Goal: Navigation & Orientation: Find specific page/section

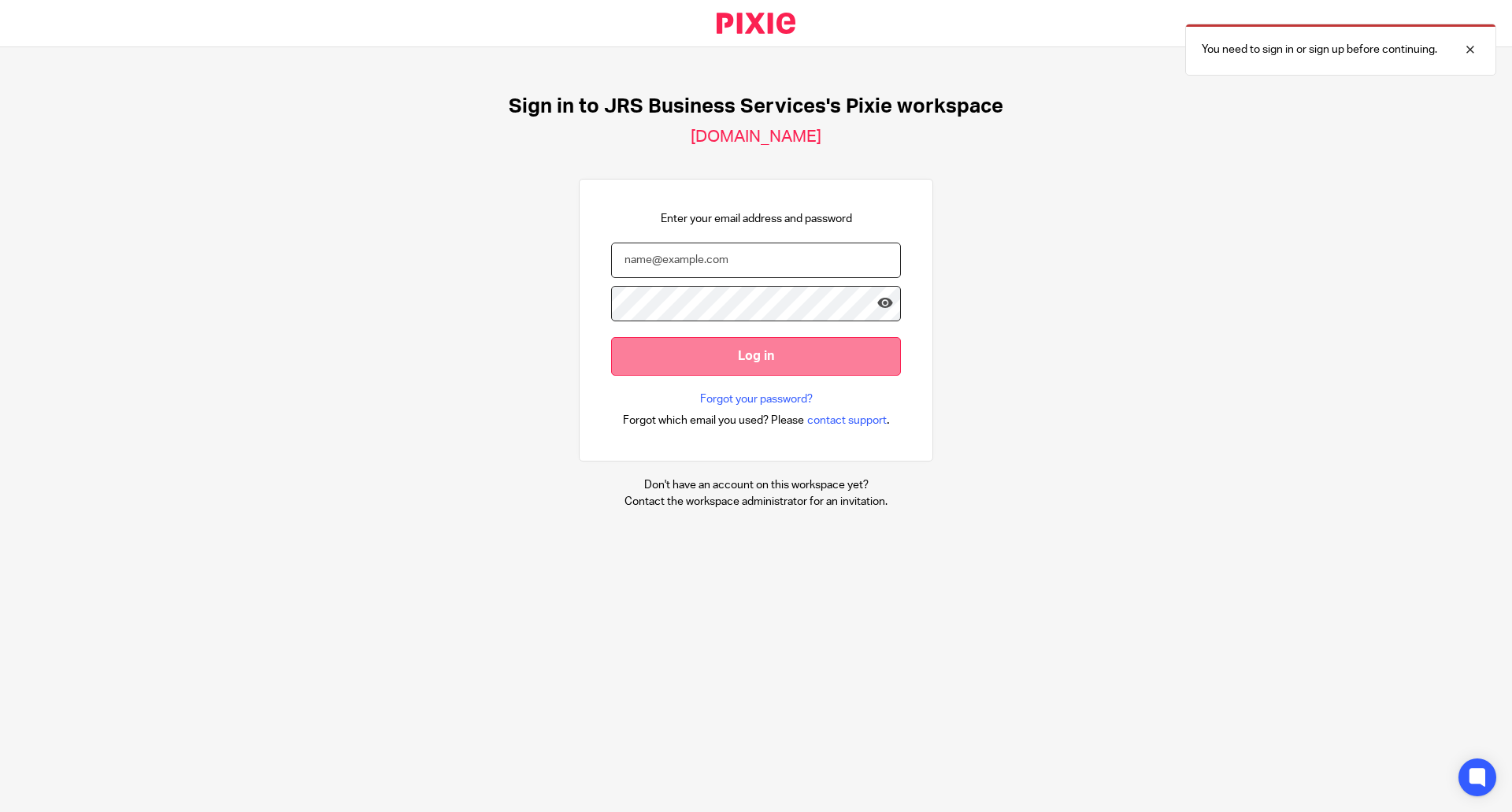
type input "zoe@jrsbusiness.services"
click at [768, 351] on input "Log in" at bounding box center [756, 356] width 290 height 39
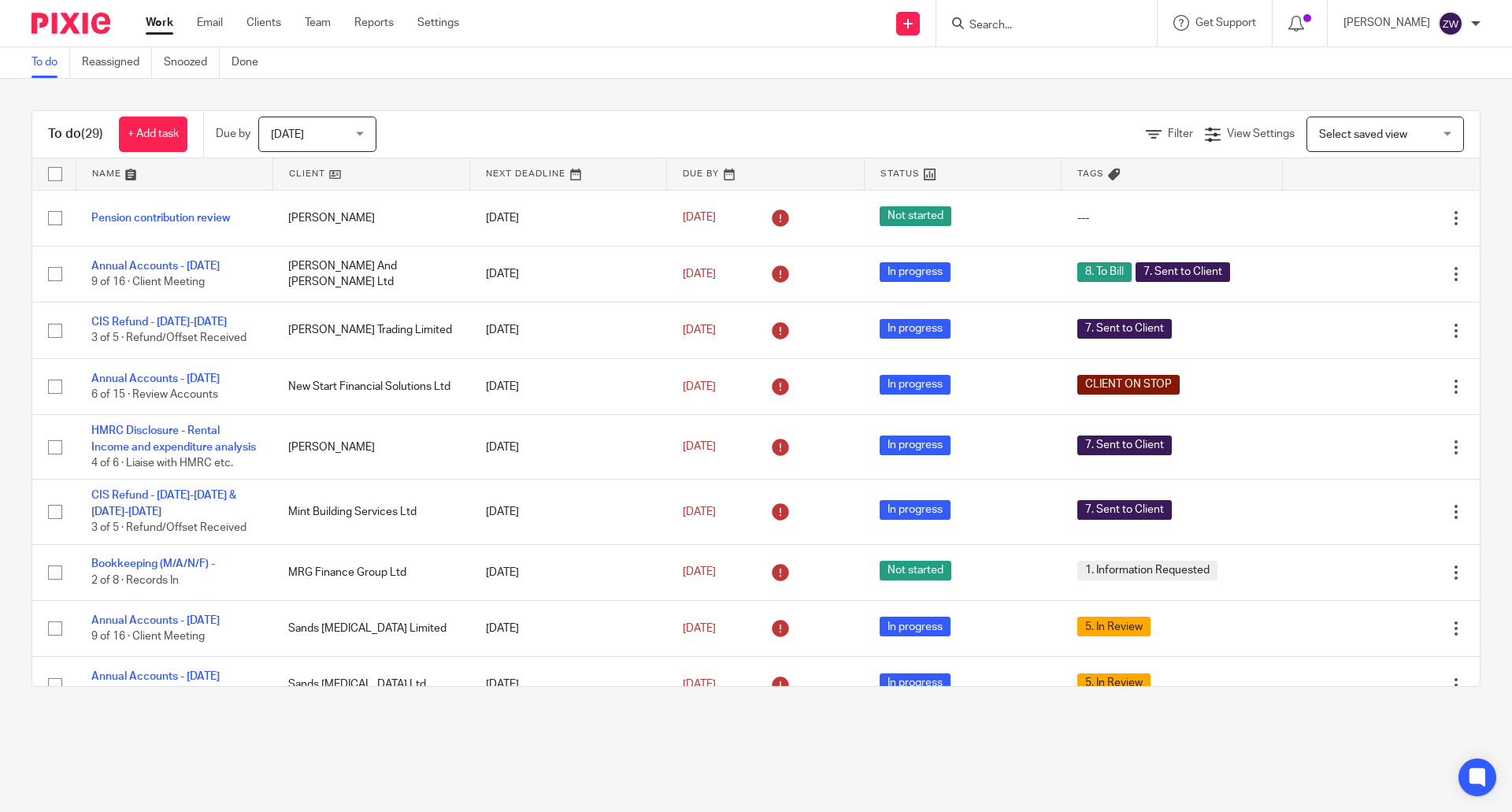
click at [355, 126] on span "Today" at bounding box center [312, 133] width 83 height 33
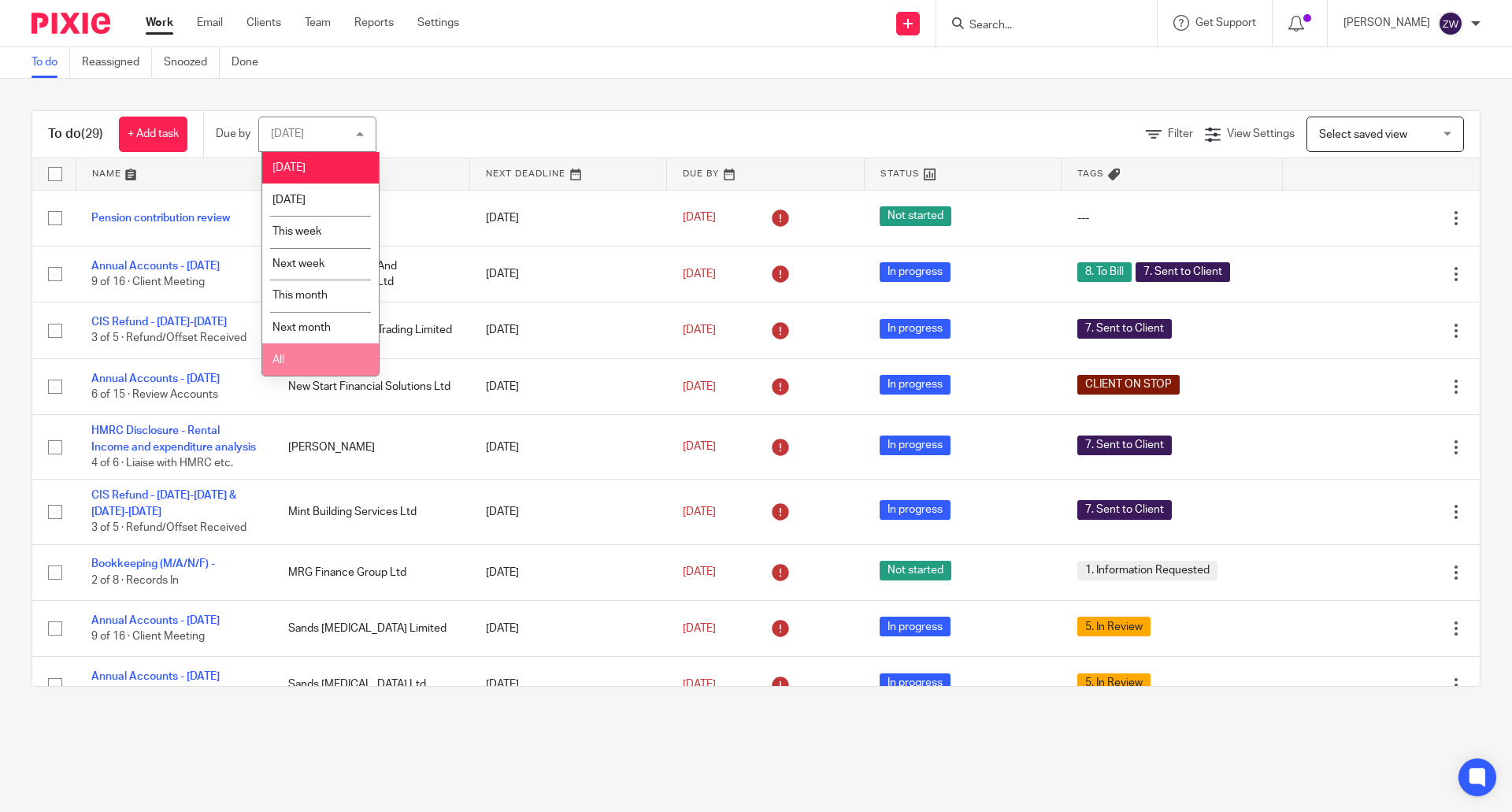
click at [321, 365] on li "All" at bounding box center [320, 360] width 116 height 33
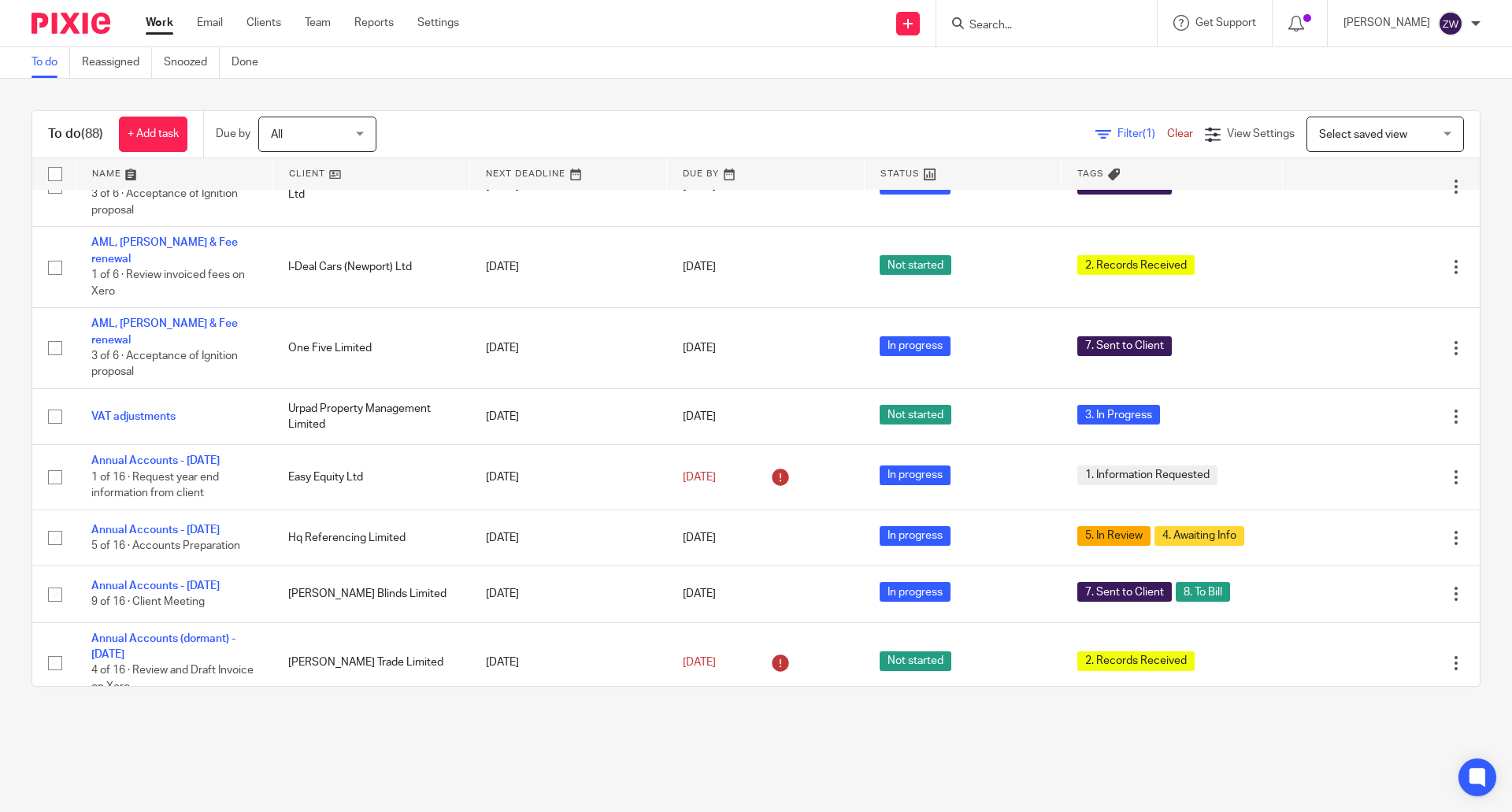
scroll to position [630, 0]
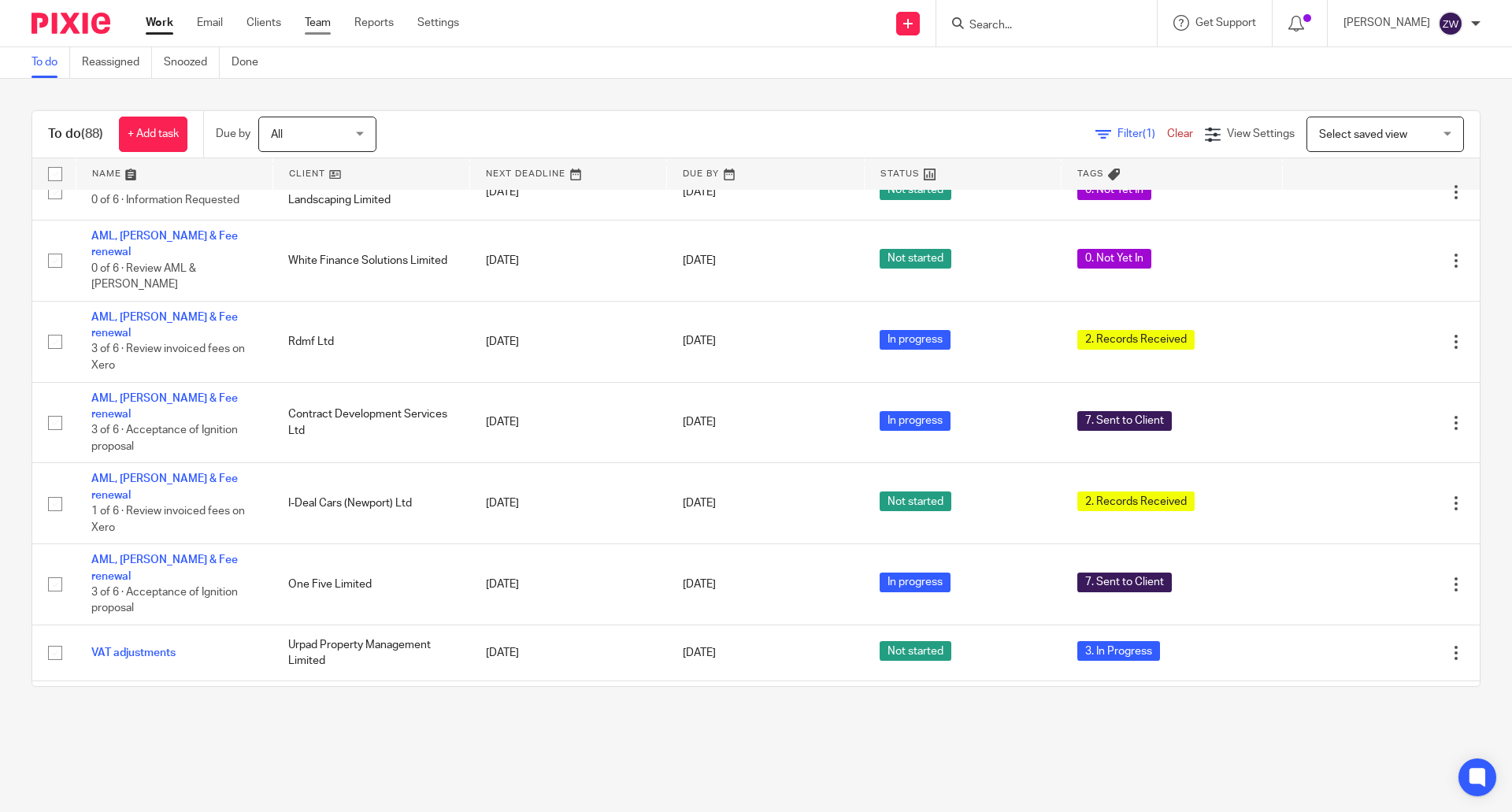
click at [321, 19] on link "Team" at bounding box center [318, 22] width 26 height 15
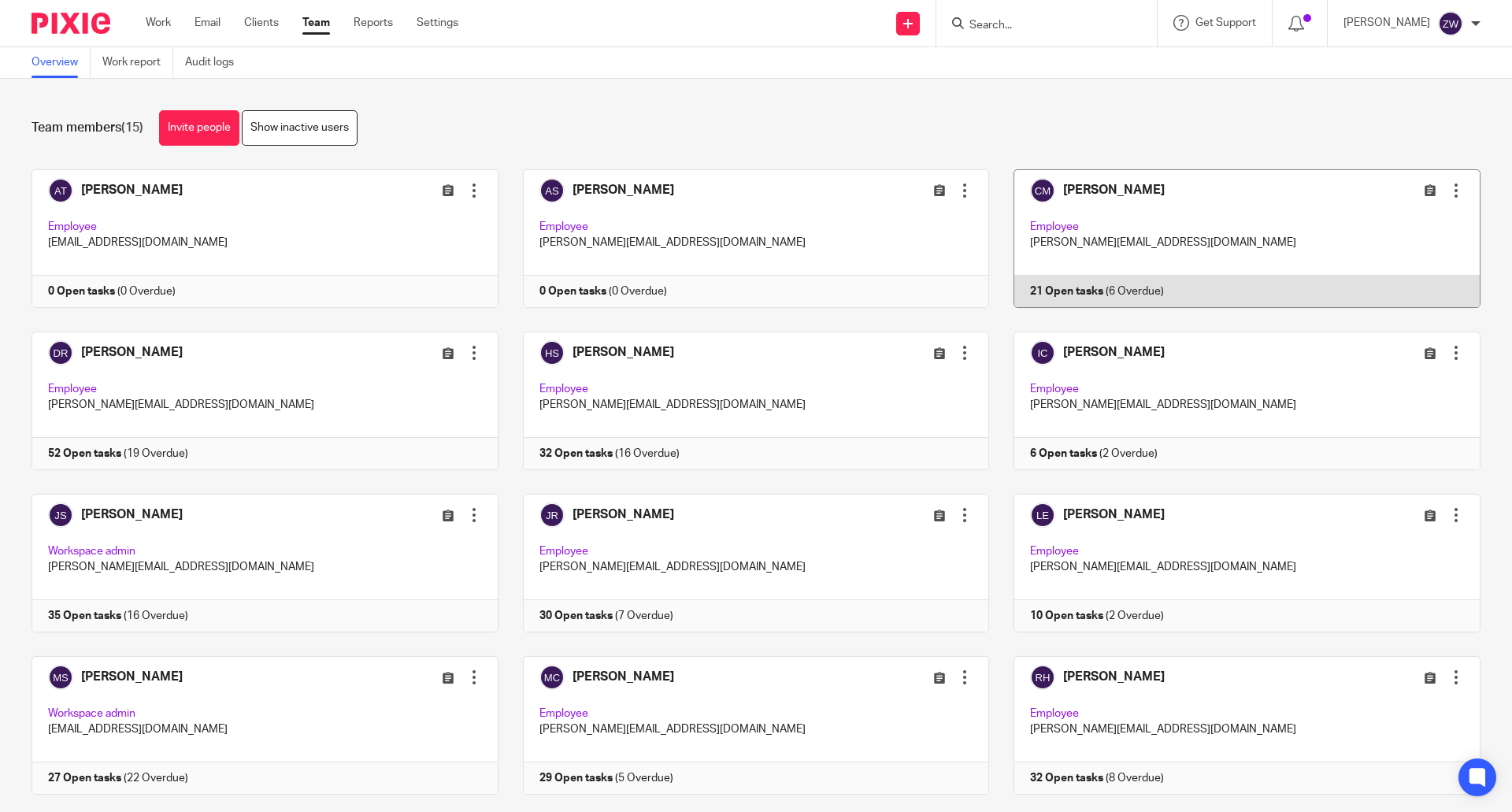
click at [1121, 203] on link at bounding box center [1235, 238] width 491 height 138
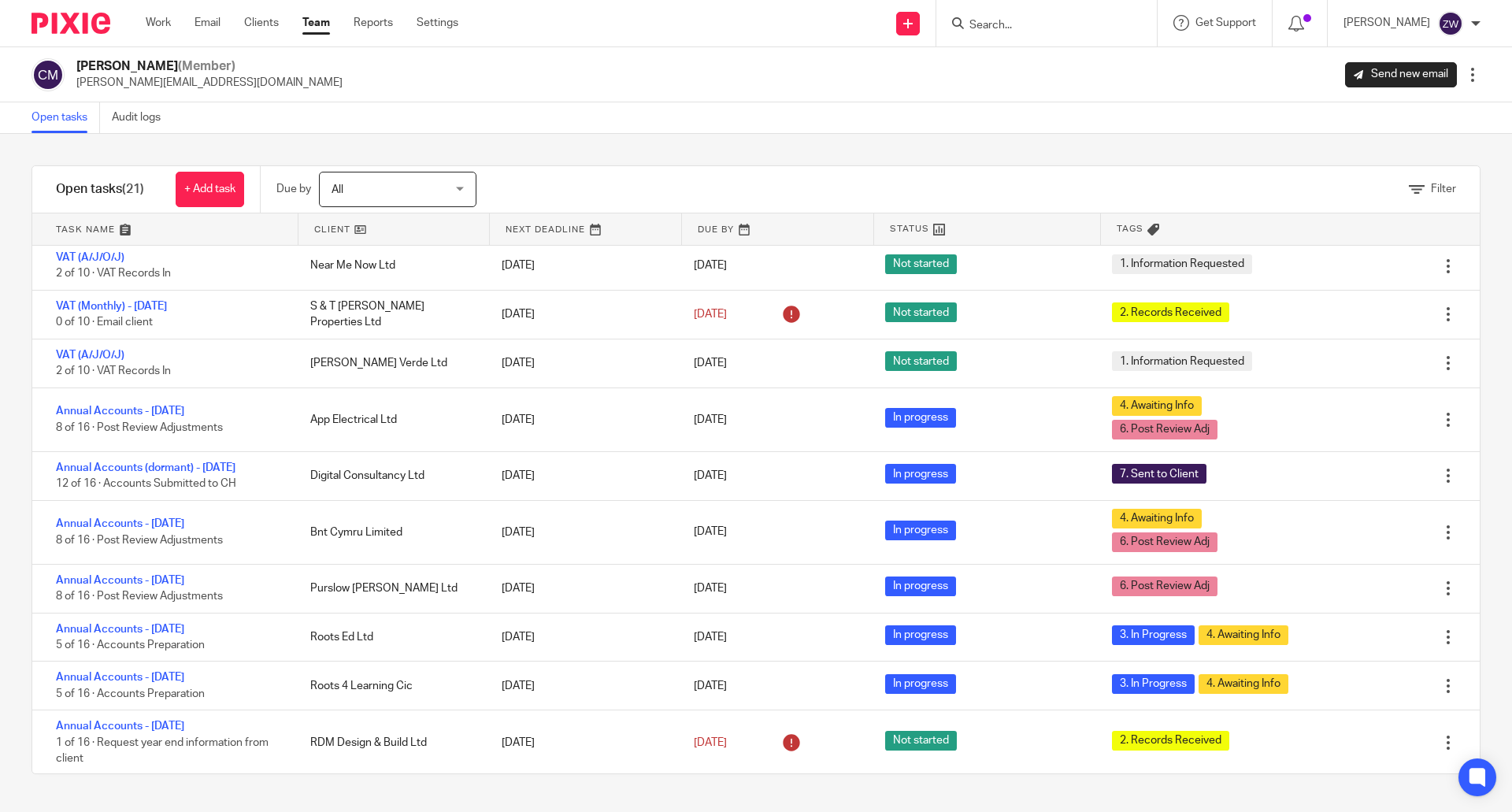
scroll to position [542, 0]
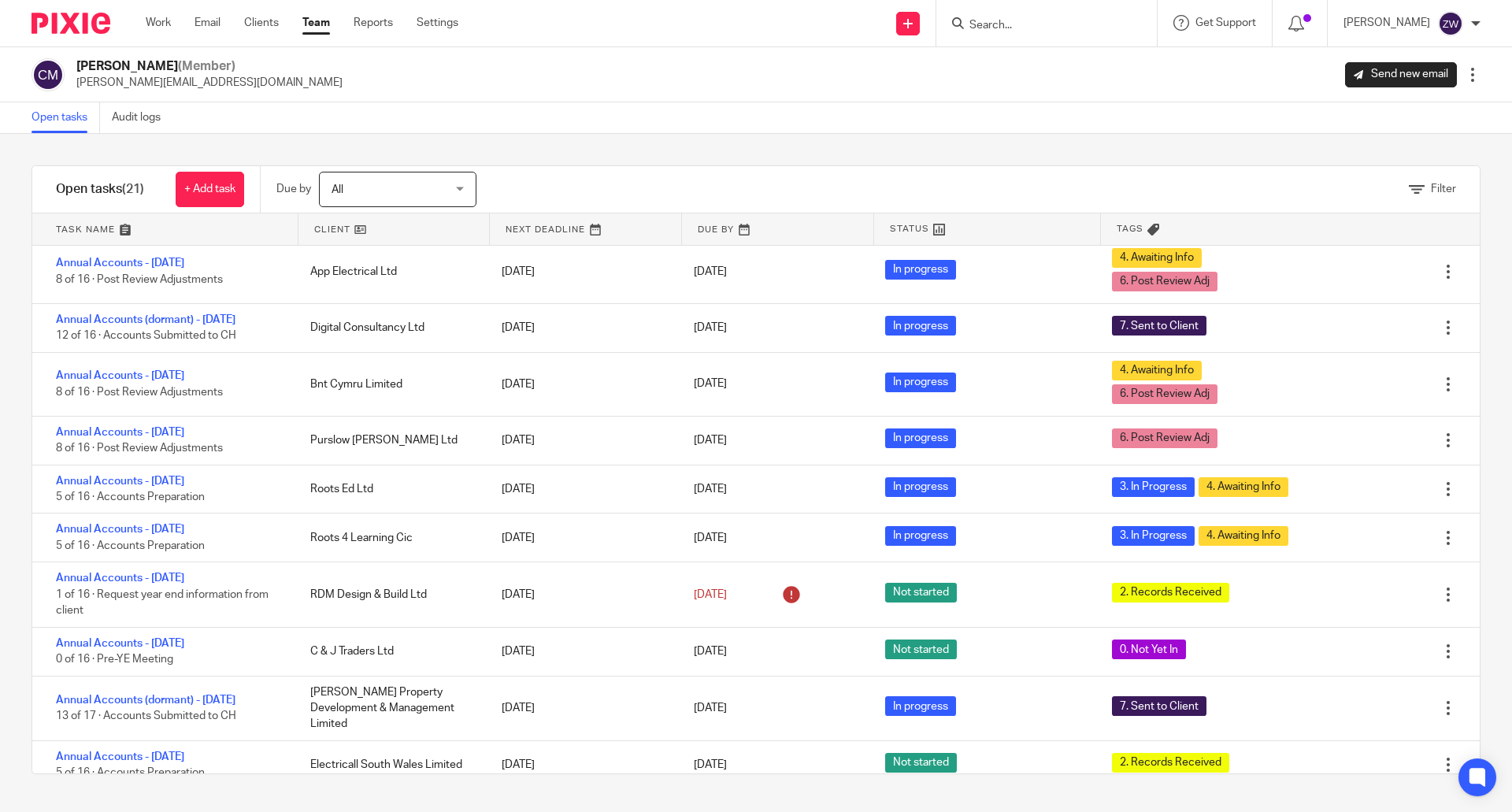
click at [318, 23] on link "Team" at bounding box center [316, 22] width 28 height 15
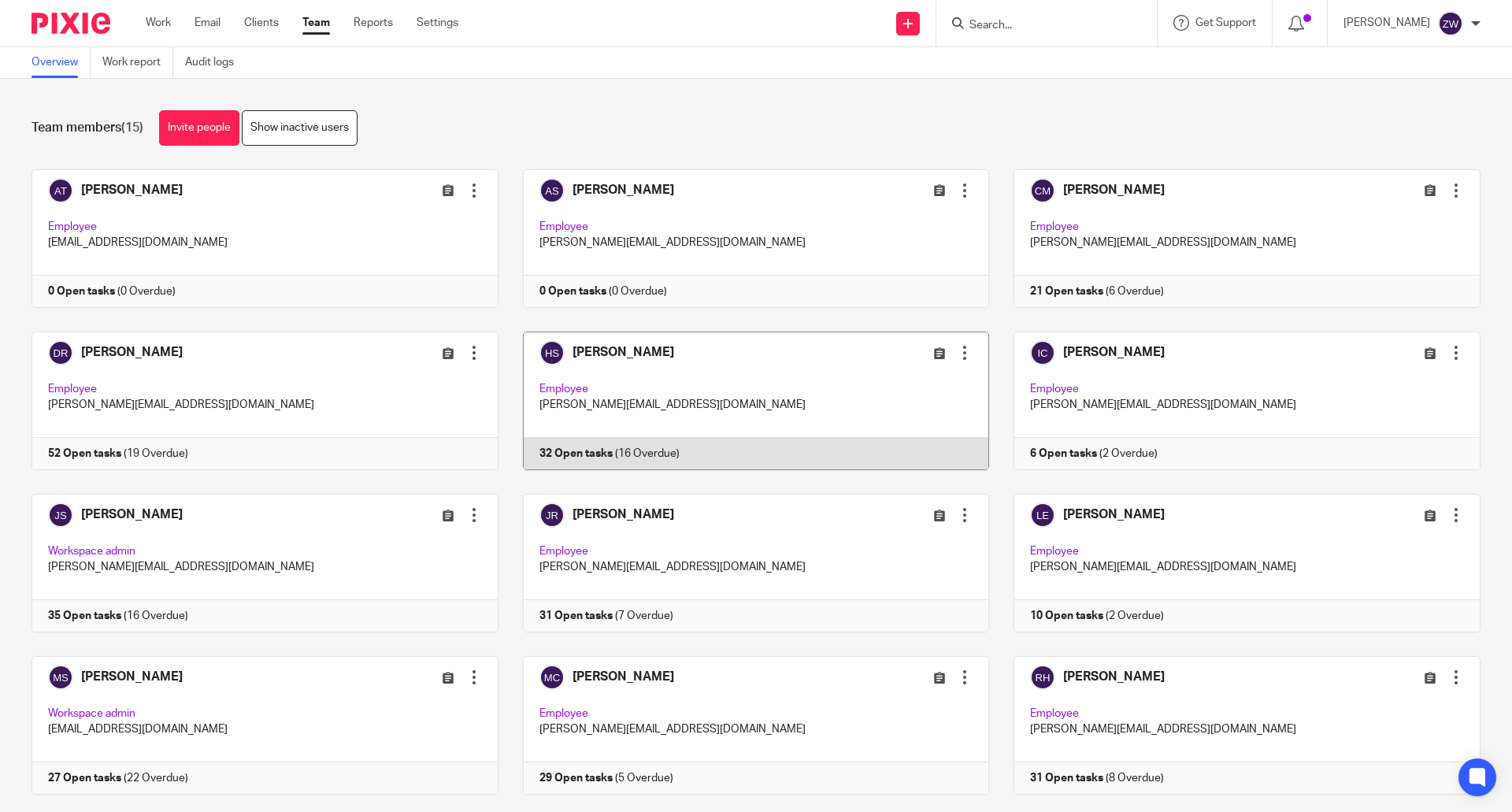
click at [658, 360] on link at bounding box center [744, 400] width 491 height 138
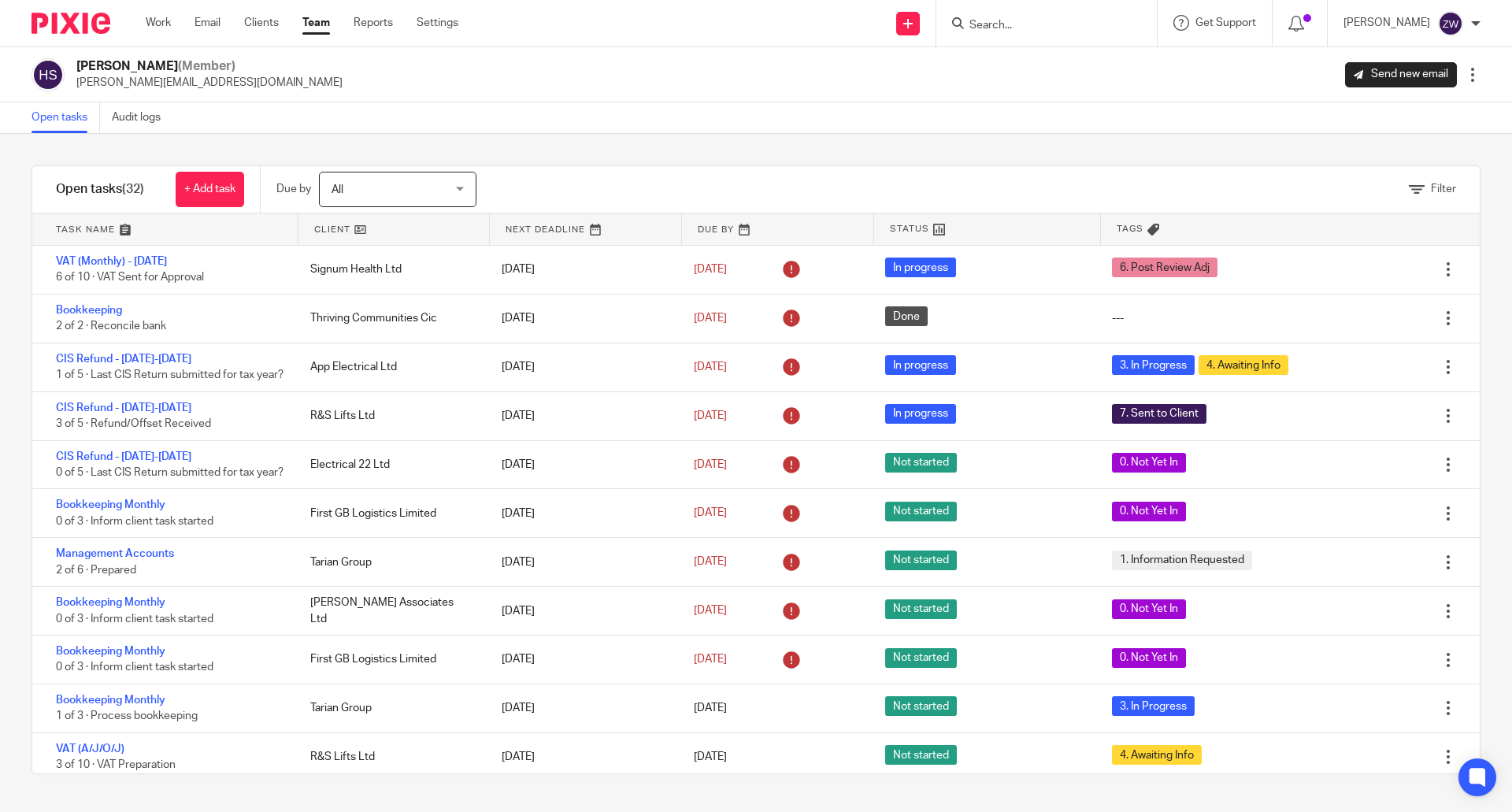
click at [319, 28] on link "Team" at bounding box center [316, 22] width 28 height 15
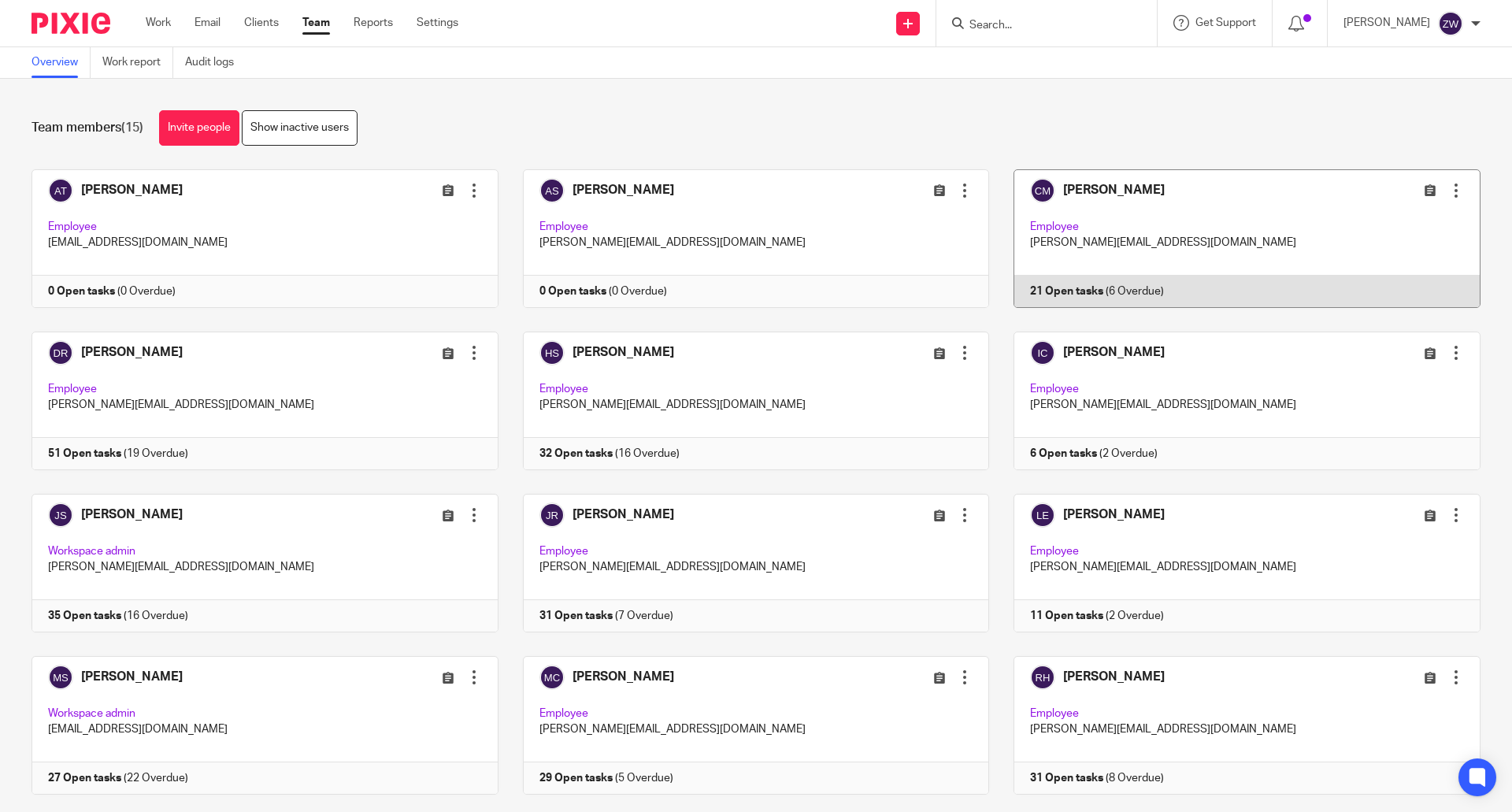
click at [1148, 212] on link at bounding box center [1235, 238] width 491 height 138
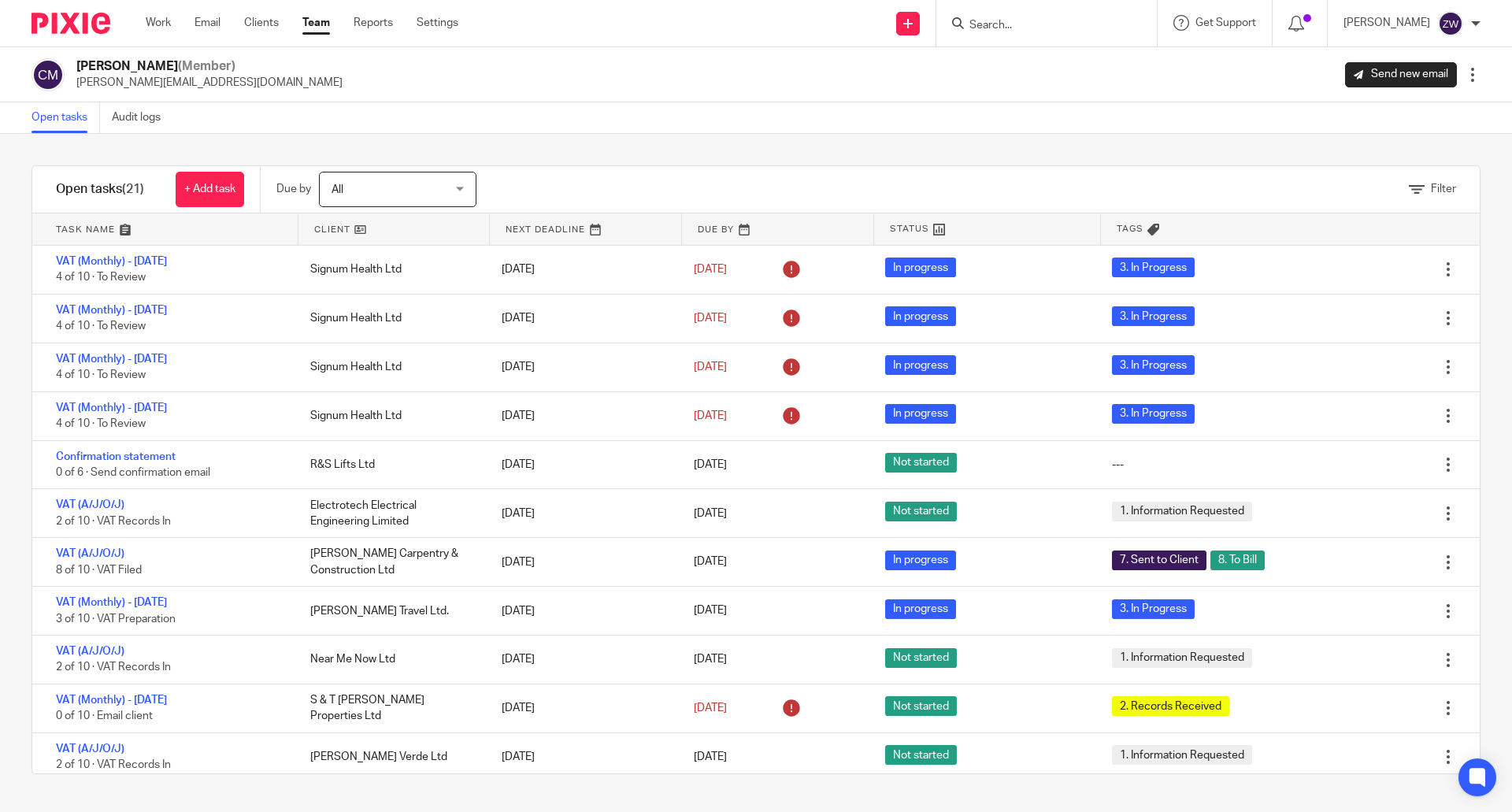
click at [61, 16] on img at bounding box center [71, 23] width 79 height 22
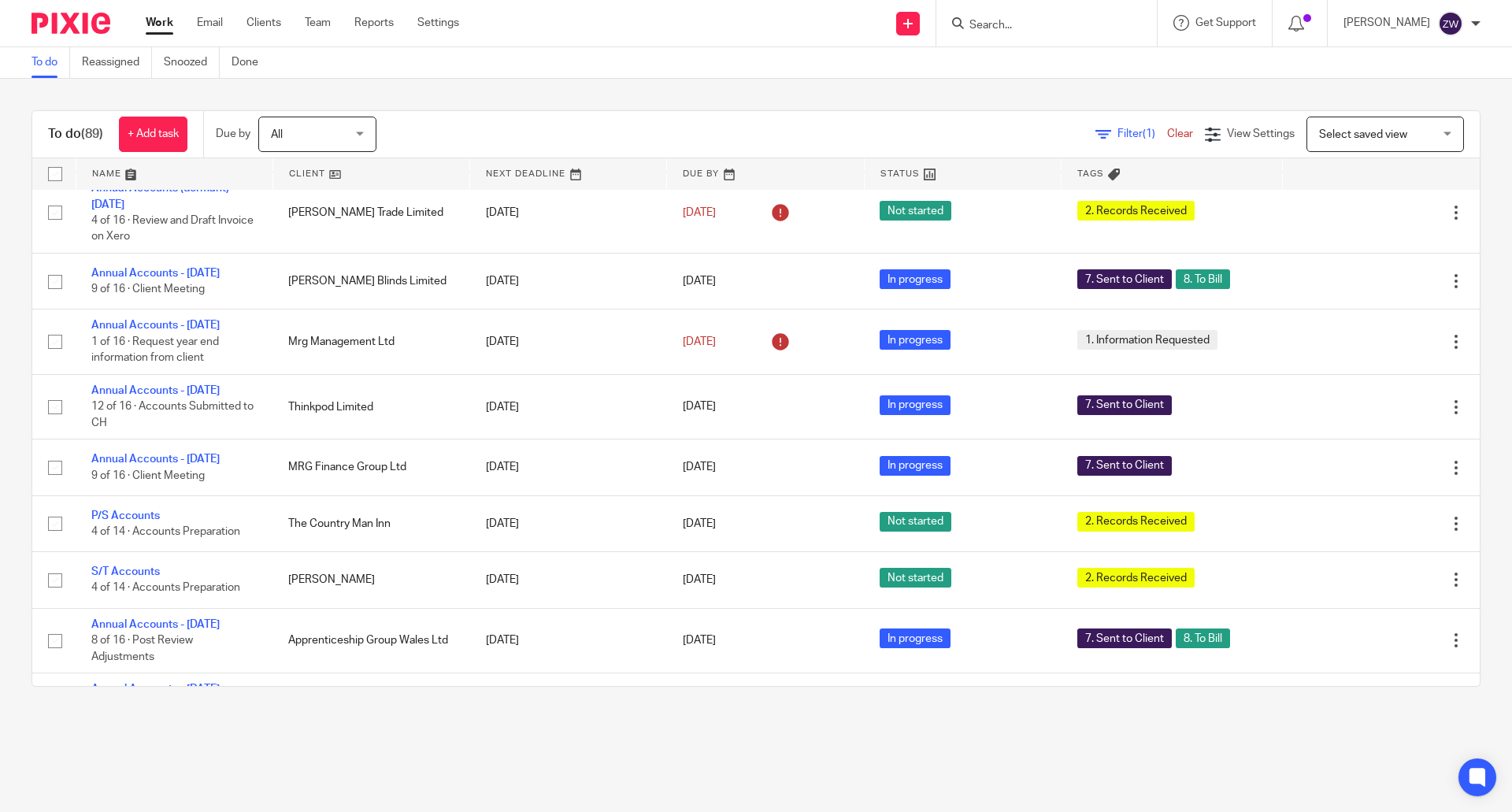
scroll to position [1418, 0]
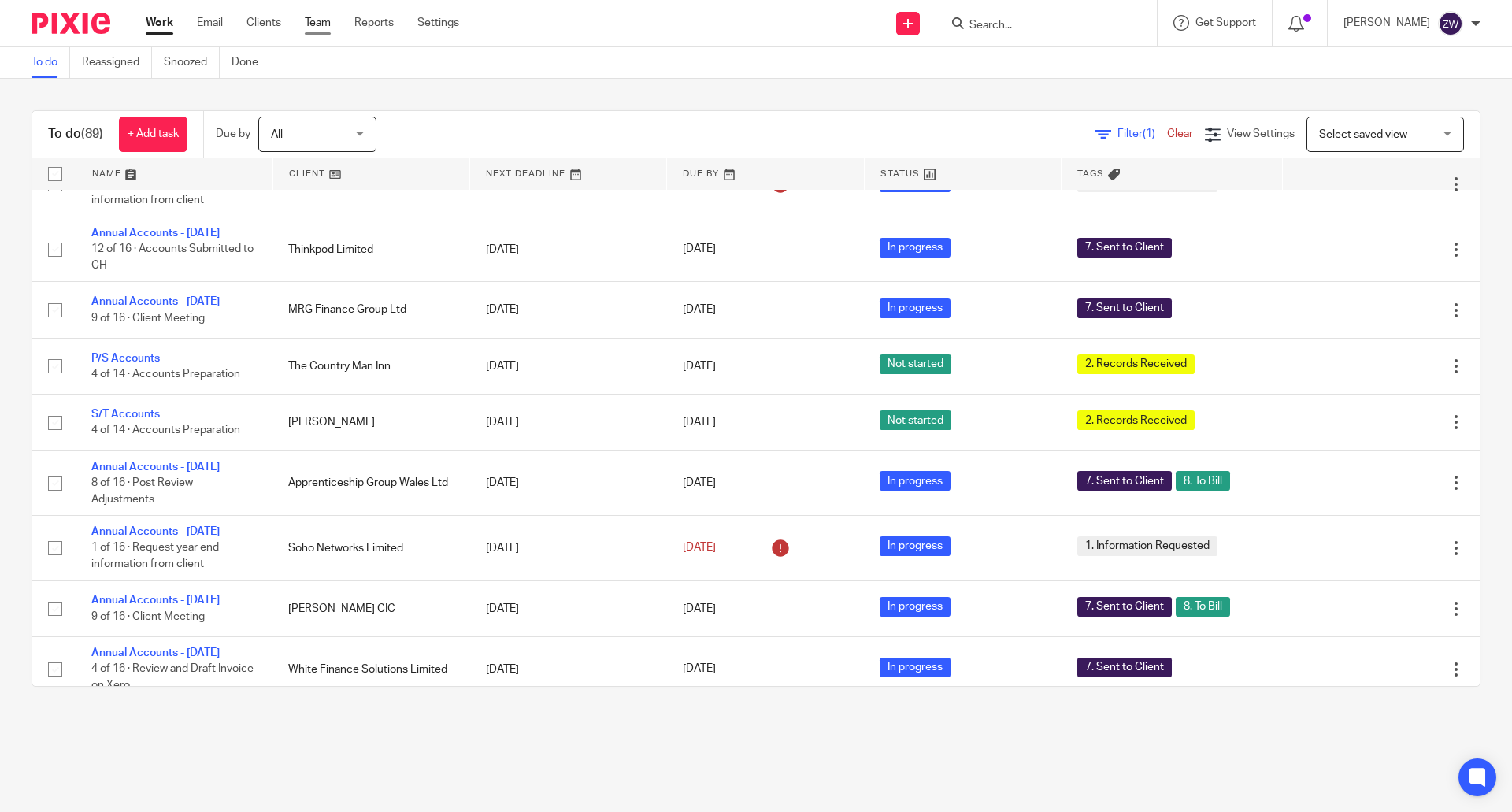
click at [329, 24] on link "Team" at bounding box center [318, 22] width 26 height 15
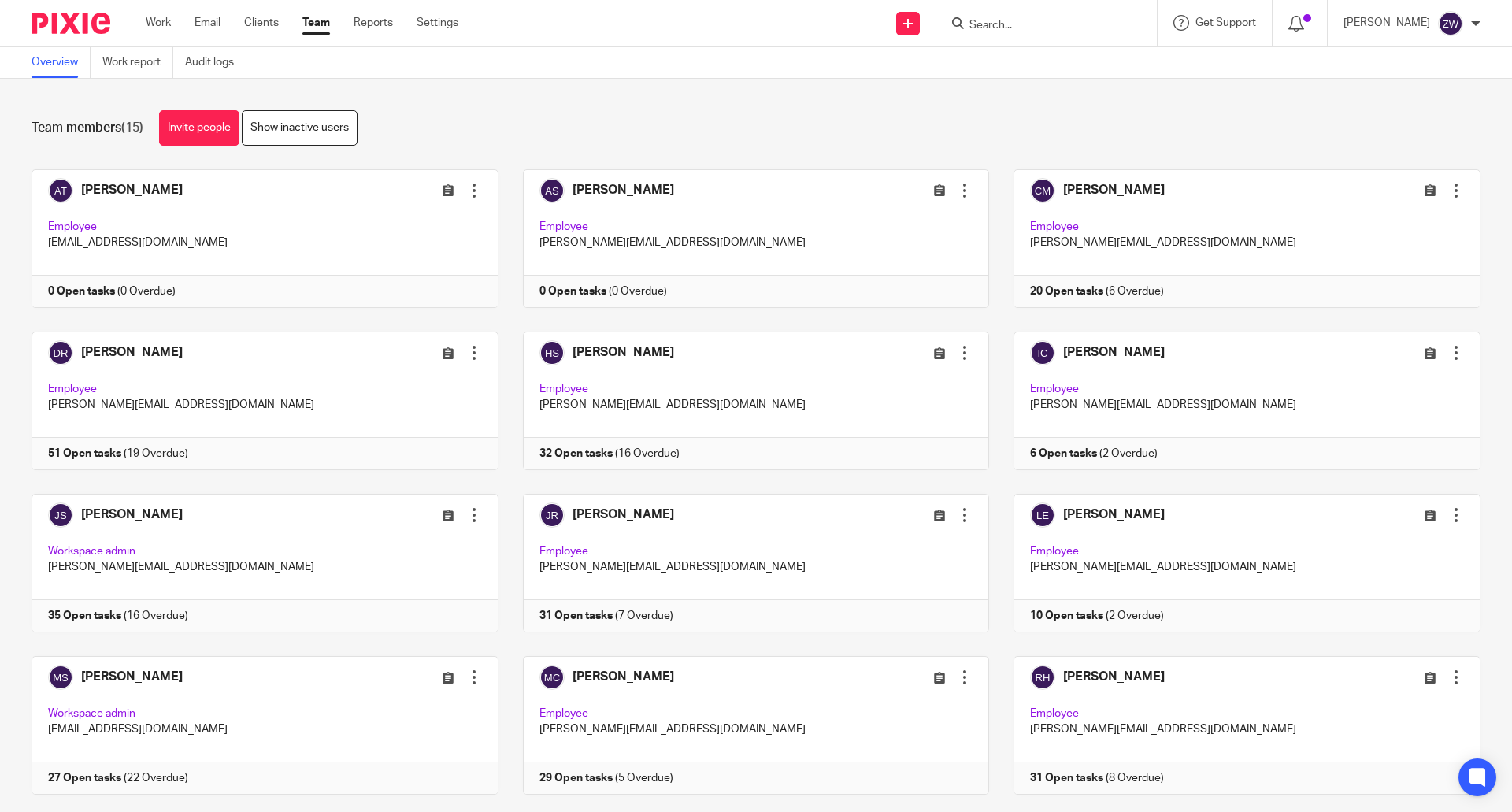
click at [324, 29] on link "Team" at bounding box center [316, 22] width 28 height 15
click at [1187, 381] on link at bounding box center [1235, 400] width 491 height 138
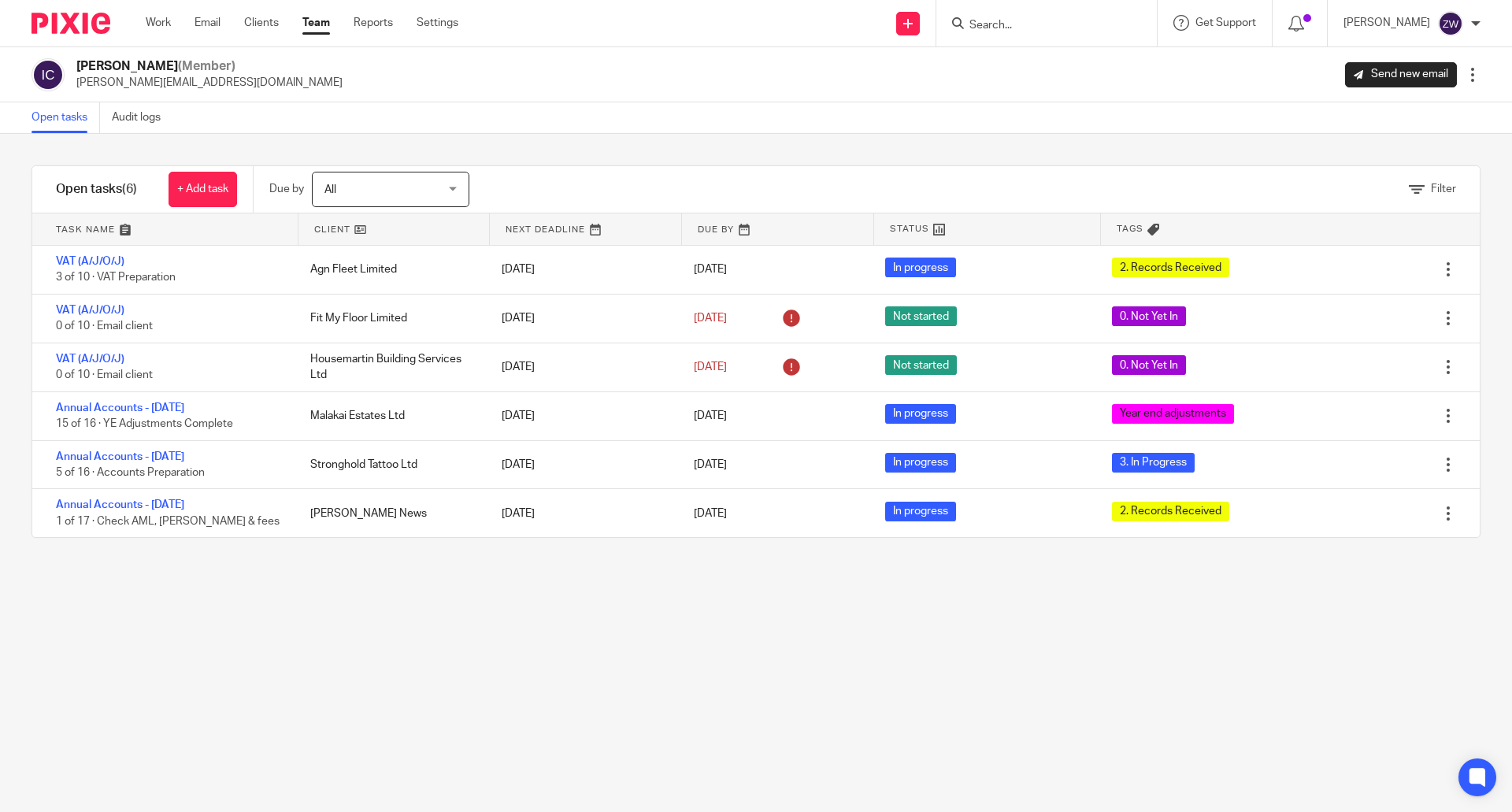
click at [71, 16] on img at bounding box center [71, 23] width 79 height 22
